Goal: Task Accomplishment & Management: Complete application form

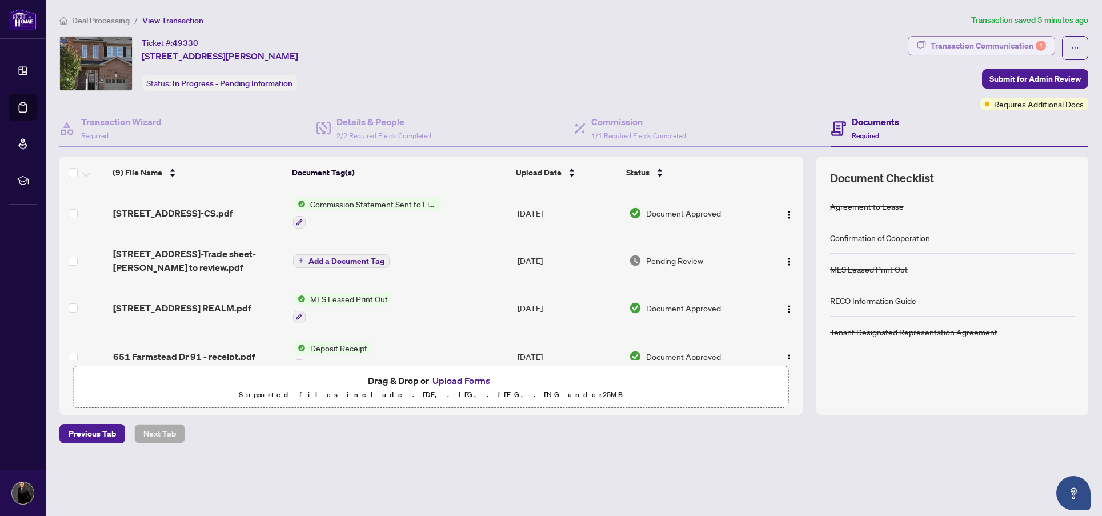
click at [979, 50] on div "Transaction Communication 1" at bounding box center [988, 46] width 115 height 18
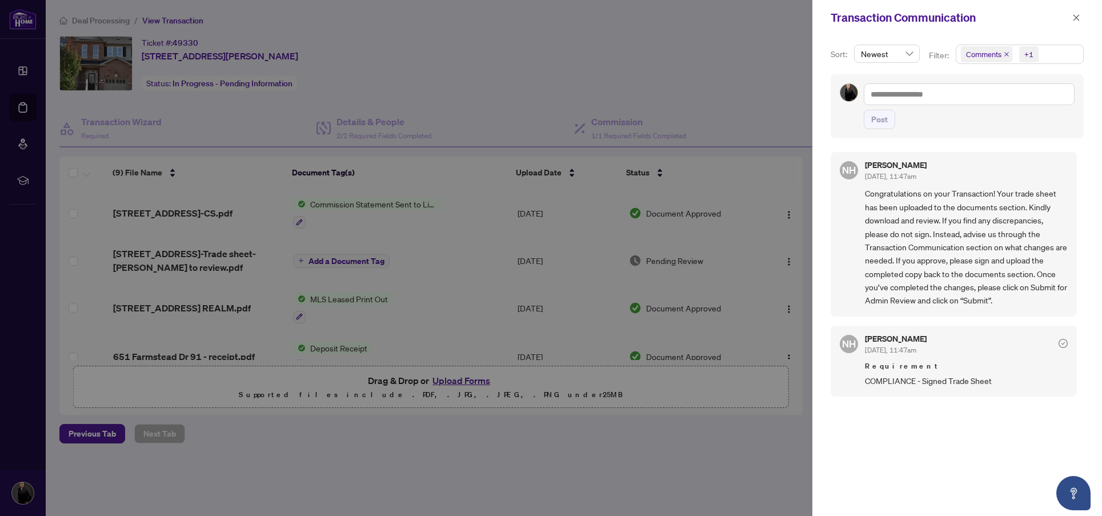
drag, startPoint x: 267, startPoint y: 425, endPoint x: 259, endPoint y: 422, distance: 8.5
click at [267, 425] on div at bounding box center [551, 258] width 1102 height 516
click at [172, 255] on div at bounding box center [551, 258] width 1102 height 516
click at [1074, 19] on icon "close" at bounding box center [1077, 18] width 8 height 8
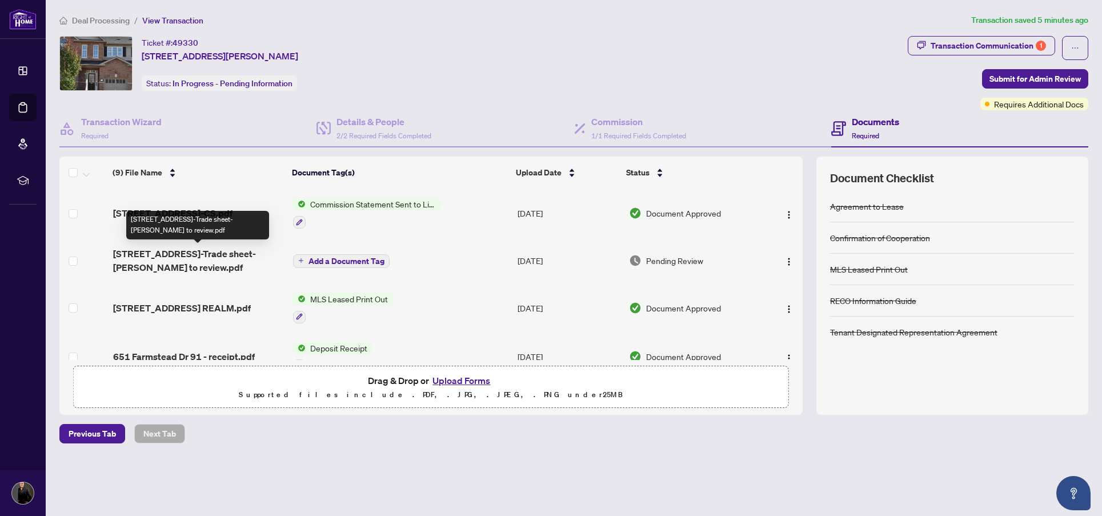
click at [207, 254] on span "[STREET_ADDRESS]-Trade sheet-[PERSON_NAME] to review.pdf" at bounding box center [198, 260] width 171 height 27
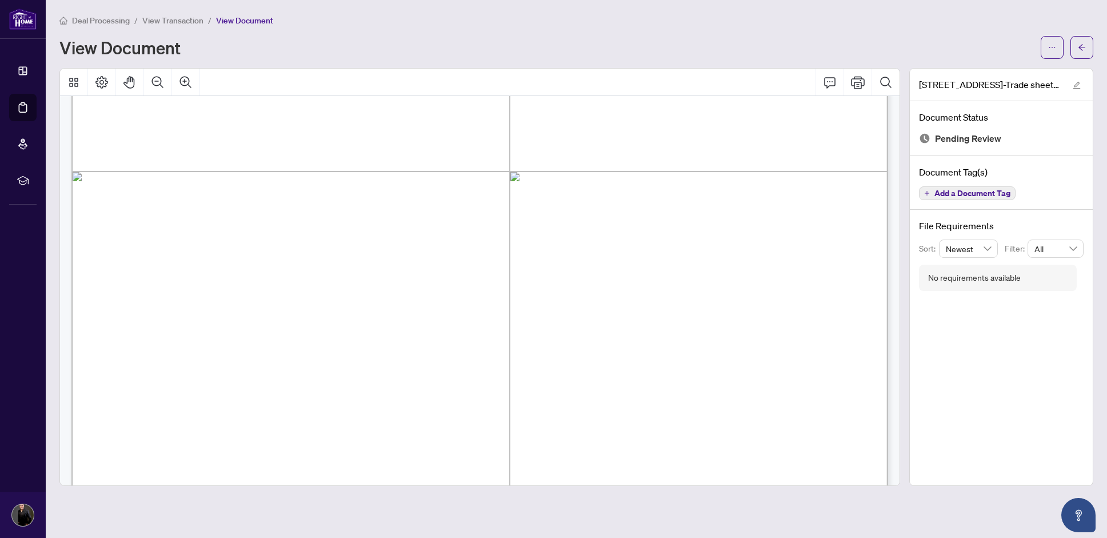
scroll to position [355, 0]
drag, startPoint x: 334, startPoint y: 353, endPoint x: 268, endPoint y: 351, distance: 66.3
drag, startPoint x: 305, startPoint y: 325, endPoint x: 208, endPoint y: 268, distance: 112.4
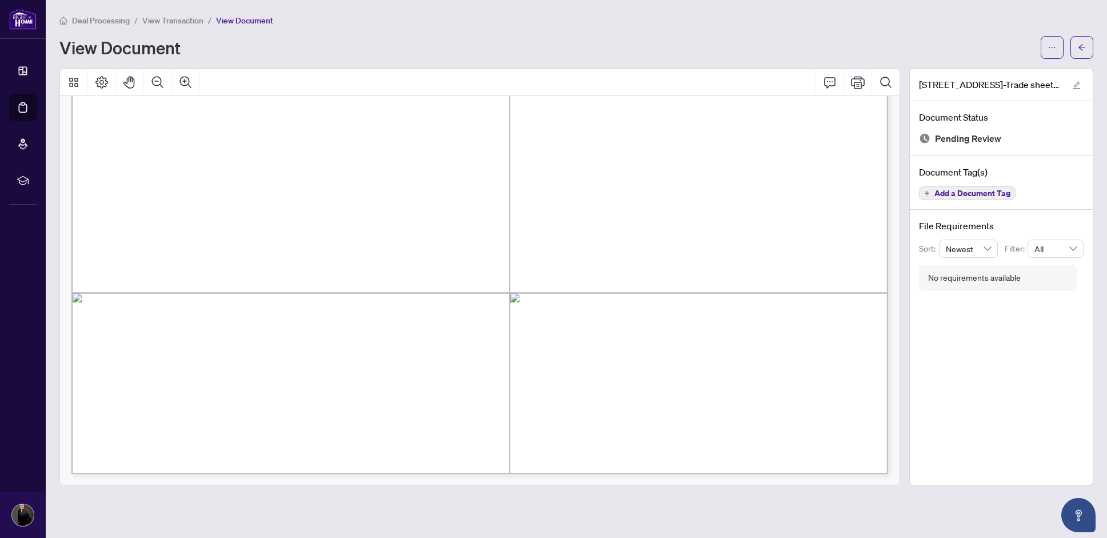
scroll to position [690, 0]
click at [1057, 49] on button "button" at bounding box center [1052, 47] width 23 height 23
click at [988, 69] on span "Download" at bounding box center [1011, 72] width 87 height 13
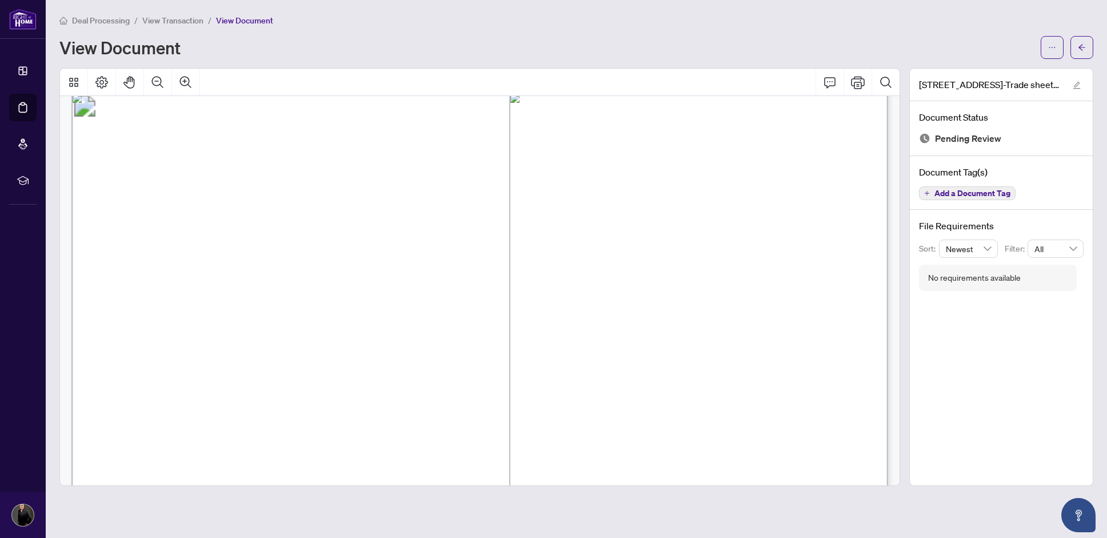
scroll to position [14, 0]
click at [1083, 51] on icon "arrow-left" at bounding box center [1082, 47] width 8 height 8
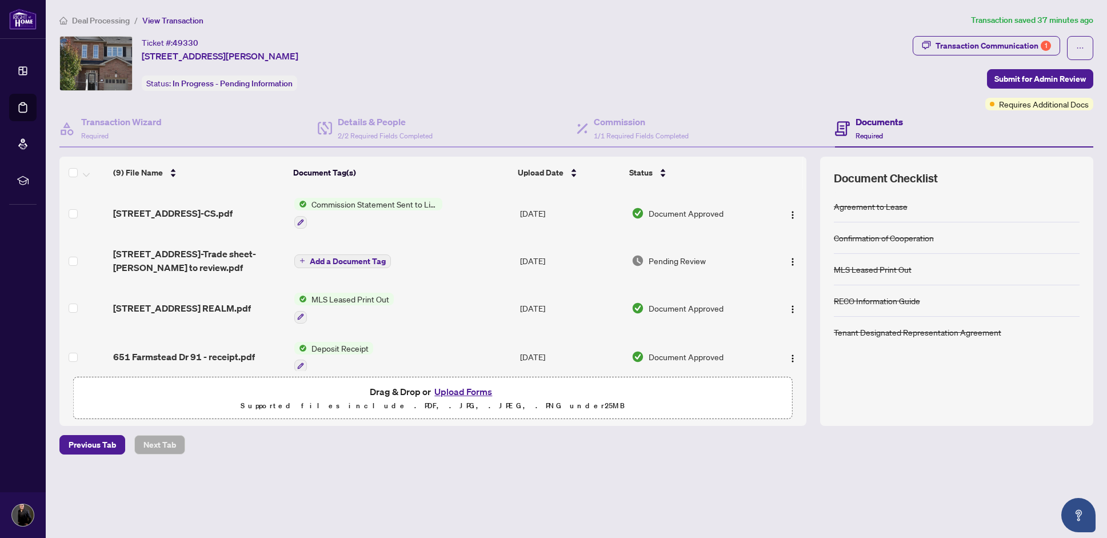
click at [470, 392] on button "Upload Forms" at bounding box center [463, 391] width 65 height 15
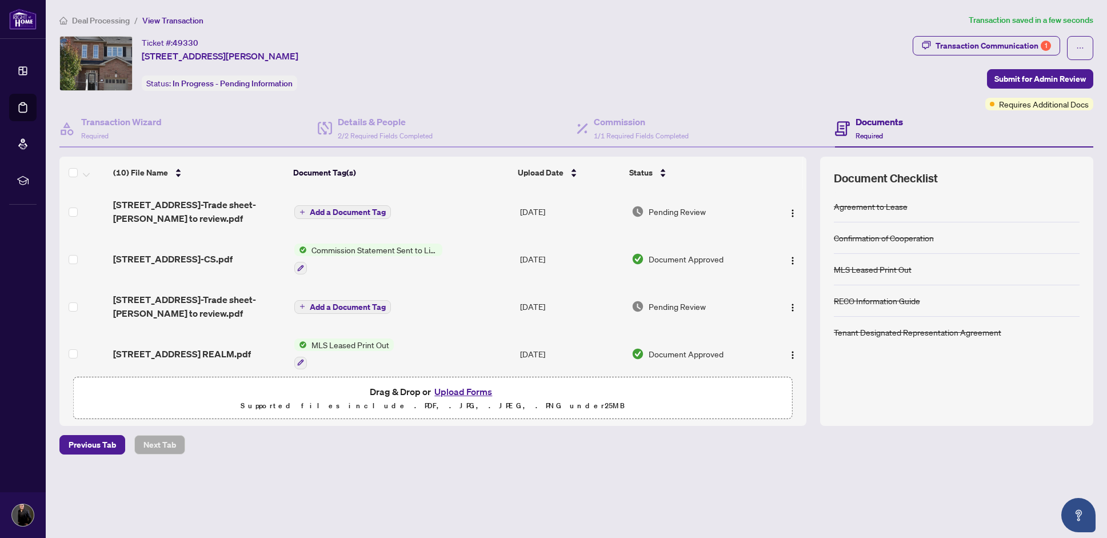
click at [306, 213] on button "Add a Document Tag" at bounding box center [342, 212] width 97 height 14
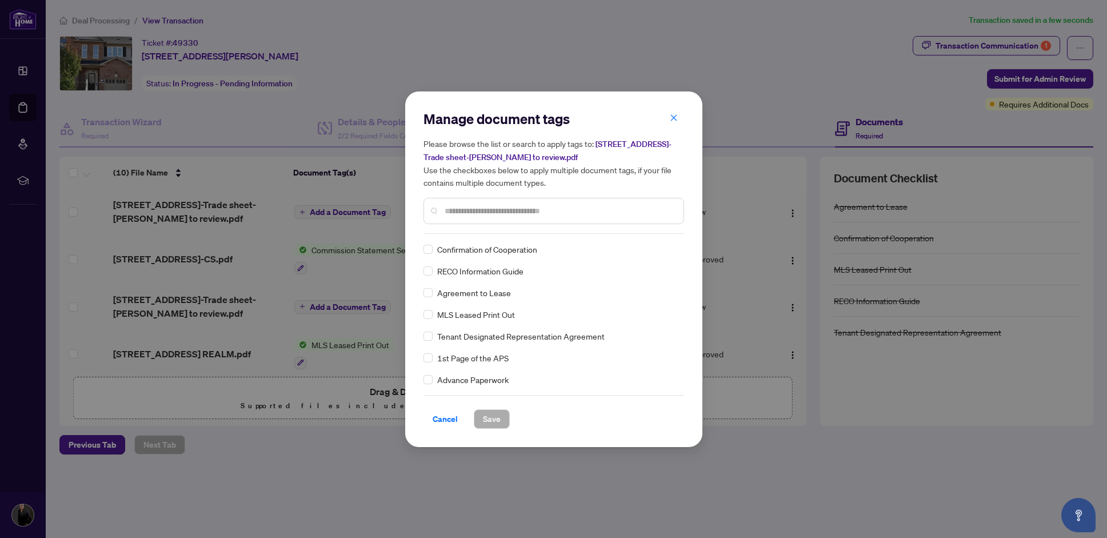
click at [477, 208] on input "text" at bounding box center [560, 211] width 230 height 13
type input "*****"
click at [445, 271] on span "Trade Sheet" at bounding box center [458, 271] width 43 height 13
click at [425, 276] on label at bounding box center [427, 271] width 9 height 13
click at [498, 419] on span "Save" at bounding box center [492, 419] width 18 height 18
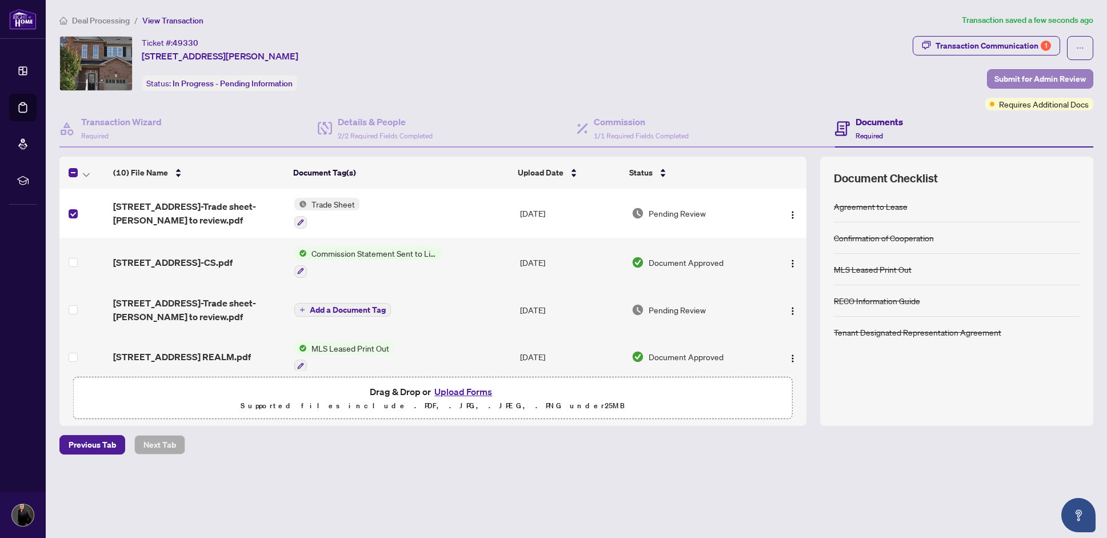
click at [1064, 80] on span "Submit for Admin Review" at bounding box center [1039, 79] width 91 height 18
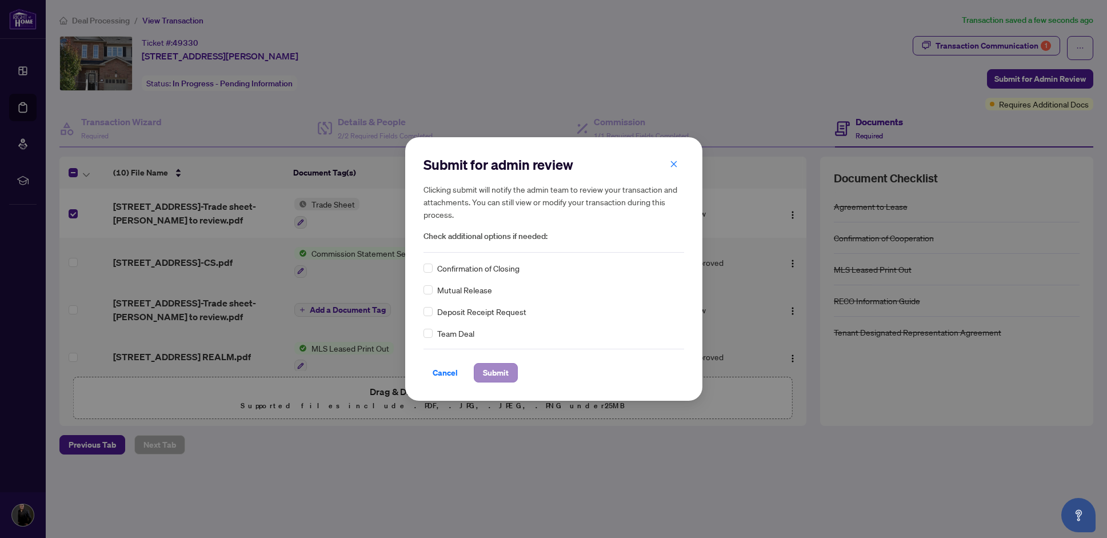
click at [498, 373] on span "Submit" at bounding box center [496, 372] width 26 height 18
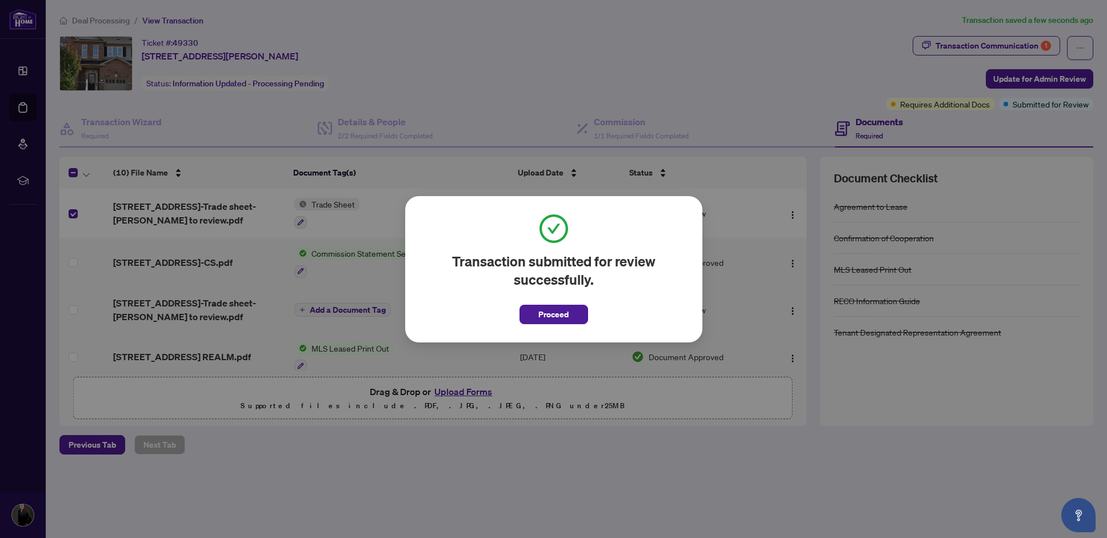
click at [561, 313] on span "Proceed" at bounding box center [553, 314] width 30 height 18
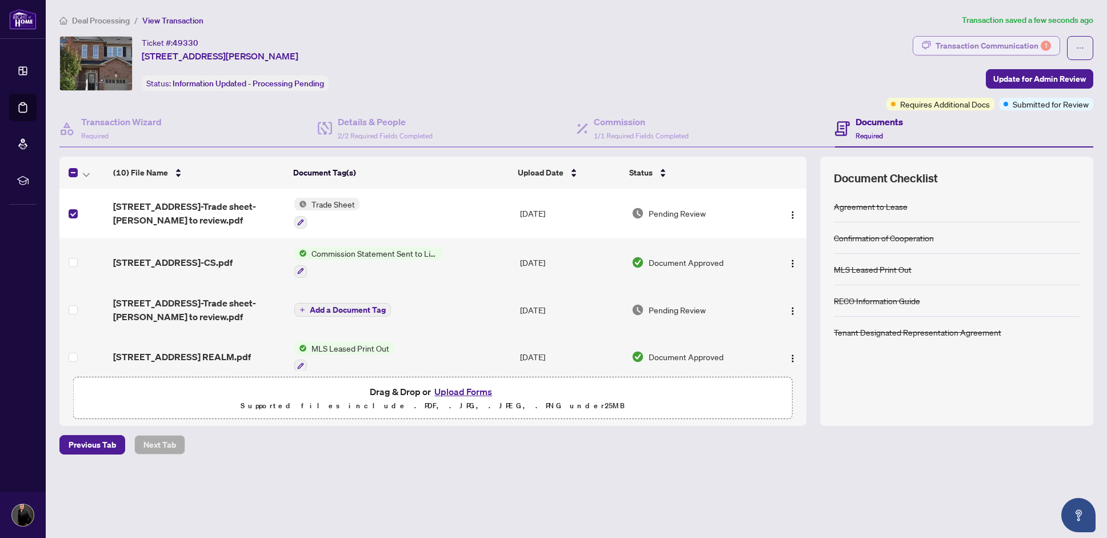
click at [1020, 46] on div "Transaction Communication 1" at bounding box center [993, 46] width 115 height 18
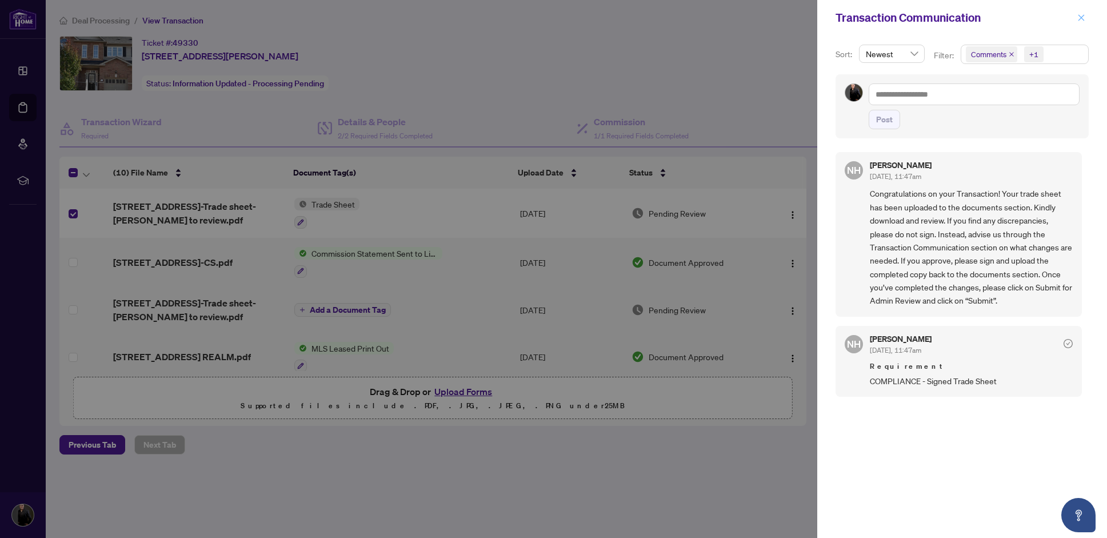
click at [1085, 17] on icon "close" at bounding box center [1081, 18] width 8 height 8
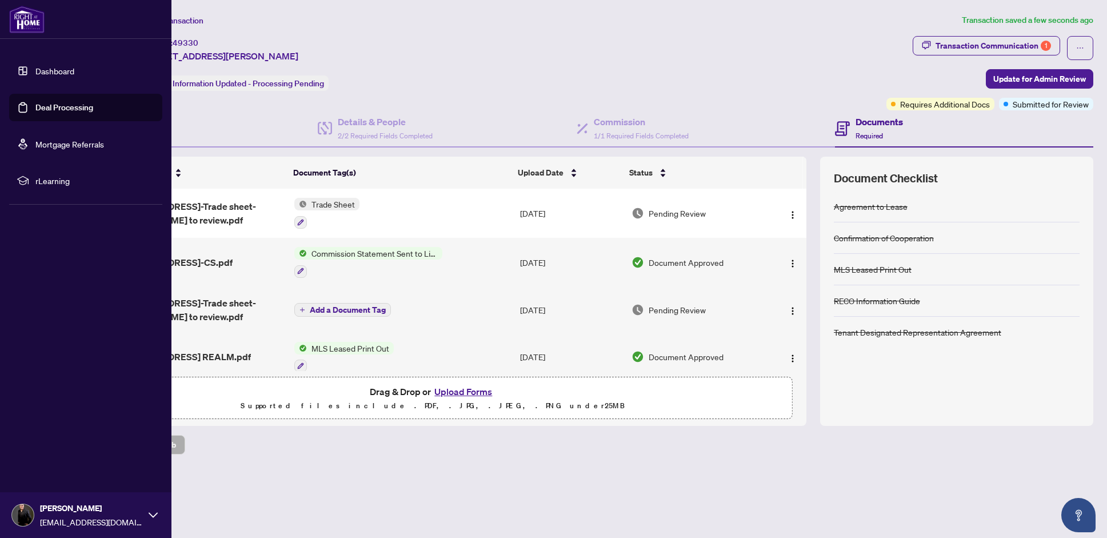
click at [35, 76] on link "Dashboard" at bounding box center [54, 71] width 39 height 10
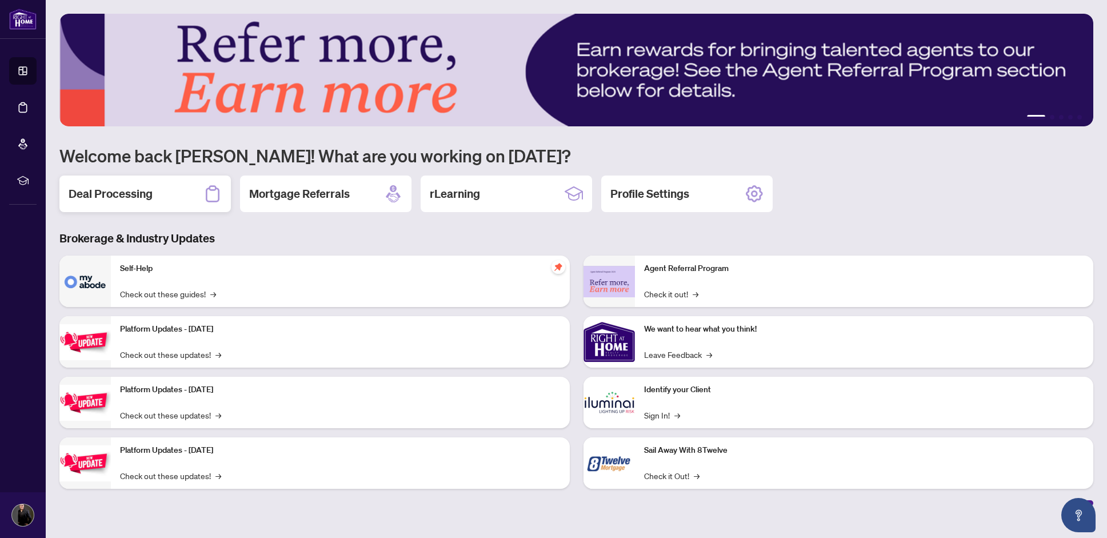
click at [143, 193] on h2 "Deal Processing" at bounding box center [111, 194] width 84 height 16
